Goal: Task Accomplishment & Management: Use online tool/utility

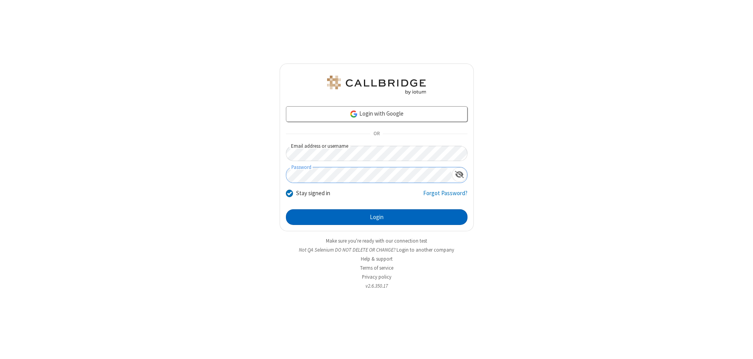
click at [376, 217] on button "Login" at bounding box center [377, 217] width 182 height 16
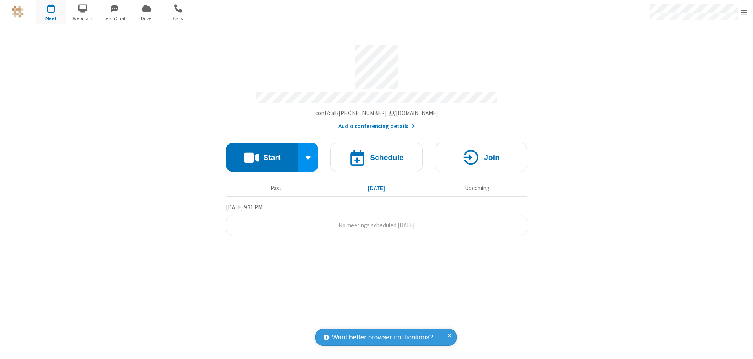
click at [262, 154] on button "Start" at bounding box center [262, 157] width 73 height 29
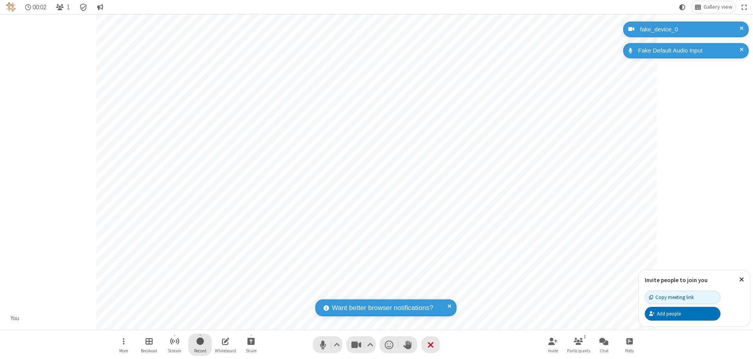
click at [200, 345] on span "Start recording" at bounding box center [199, 341] width 7 height 10
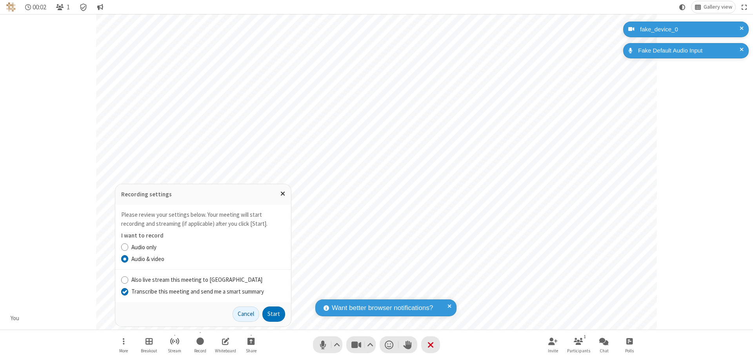
click at [124, 291] on input "Transcribe this meeting and send me a smart summary" at bounding box center [124, 291] width 7 height 8
click at [274, 314] on button "Start" at bounding box center [273, 315] width 23 height 16
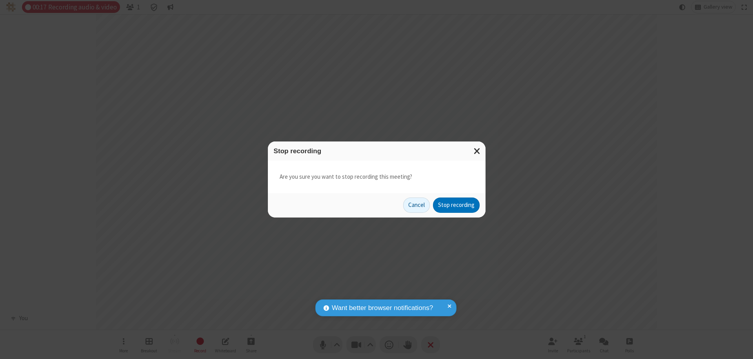
click at [456, 205] on button "Stop recording" at bounding box center [456, 206] width 47 height 16
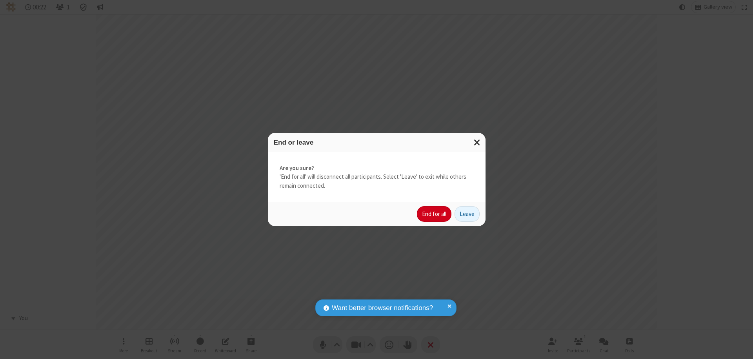
click at [434, 214] on button "End for all" at bounding box center [434, 214] width 35 height 16
